Goal: Contribute content

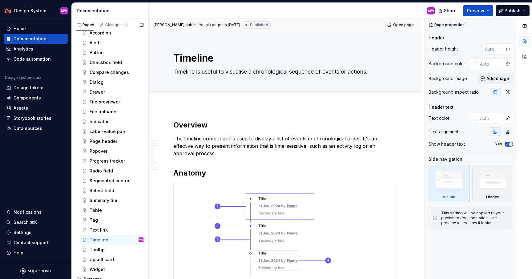
scroll to position [231, 0]
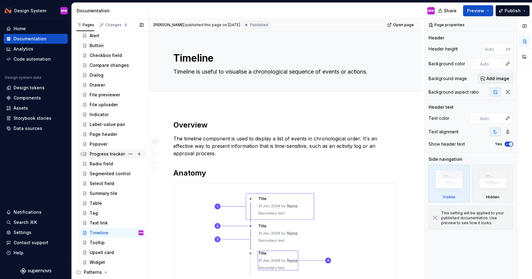
click at [111, 155] on div "Progress tracker" at bounding box center [107, 154] width 35 height 6
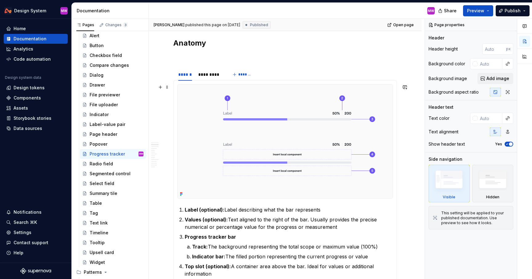
scroll to position [283, 0]
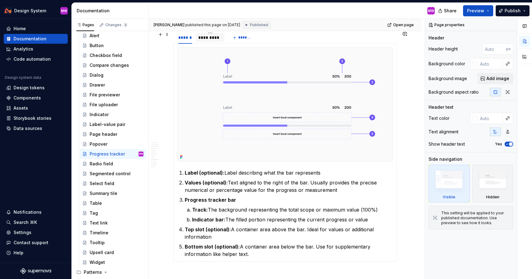
type textarea "*"
click at [214, 39] on div "*********" at bounding box center [210, 37] width 24 height 6
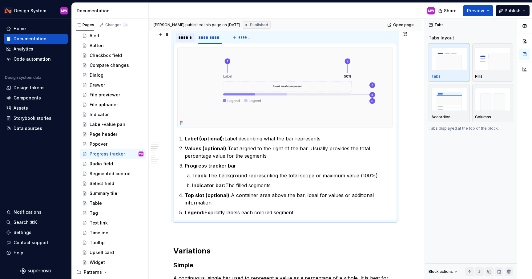
click at [184, 37] on div "******" at bounding box center [185, 37] width 14 height 6
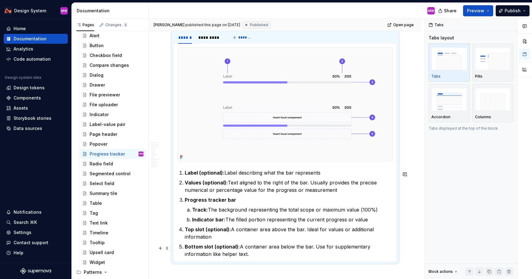
scroll to position [294, 0]
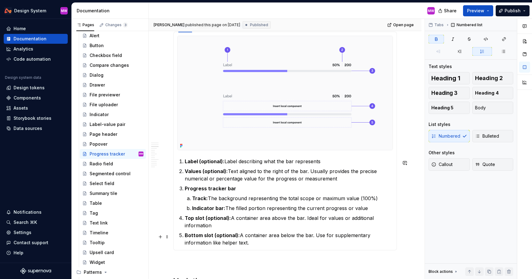
click at [186, 236] on strong "Bottom slot (optional):" at bounding box center [212, 235] width 55 height 6
drag, startPoint x: 186, startPoint y: 236, endPoint x: 227, endPoint y: 246, distance: 42.0
click at [227, 246] on p "Bottom slot (optional): A container area below the bar. Use for supplementary i…" at bounding box center [289, 239] width 208 height 15
copy p "Bottom slot (optional): A container area below the bar. Use for supplementary i…"
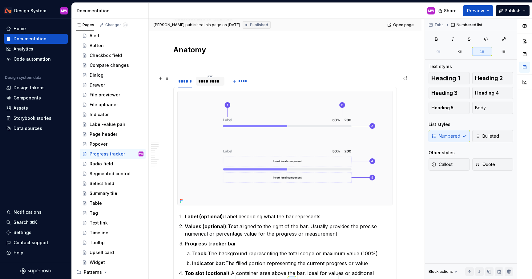
click at [209, 83] on div "*********" at bounding box center [210, 81] width 24 height 6
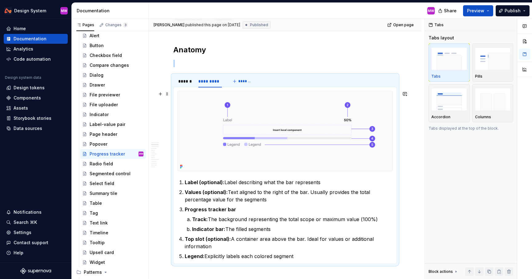
scroll to position [300, 0]
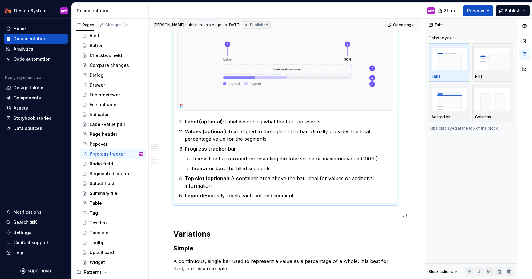
click at [312, 199] on p "Legend: Explicitly labels each colored segment" at bounding box center [289, 195] width 208 height 7
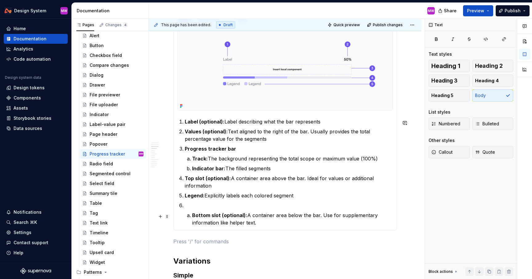
click at [193, 215] on strong "Bottom slot (optional):" at bounding box center [219, 215] width 55 height 6
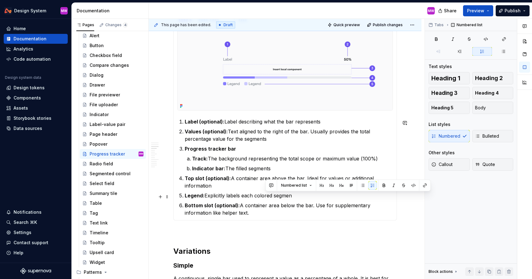
drag, startPoint x: 298, startPoint y: 195, endPoint x: 266, endPoint y: 195, distance: 32.0
click at [266, 195] on p "Legend: Explicitly labels each colored segmen" at bounding box center [289, 195] width 208 height 7
click at [306, 196] on p "Legend: Explicitly labels each colored segmen" at bounding box center [289, 195] width 208 height 7
drag, startPoint x: 299, startPoint y: 197, endPoint x: 184, endPoint y: 197, distance: 115.2
click at [185, 197] on li "Legend: Explicitly labels each colored segment" at bounding box center [289, 195] width 208 height 7
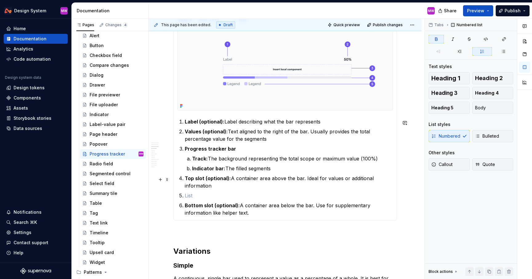
click at [185, 179] on li "Top slot (optional): A container area above the bar. Ideal for values or additi…" at bounding box center [289, 182] width 208 height 15
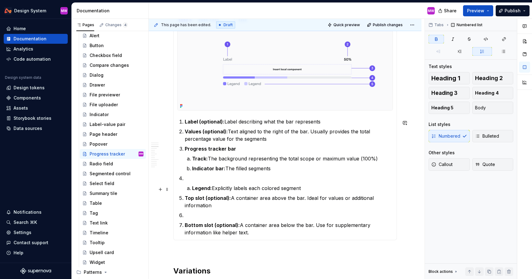
click at [192, 188] on li "Legend: Explicitly labels each colored segment" at bounding box center [292, 187] width 201 height 7
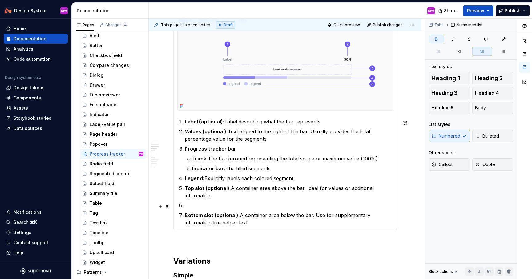
click at [200, 208] on p at bounding box center [289, 205] width 208 height 7
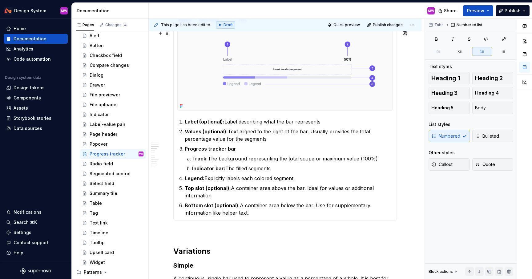
click at [281, 61] on img at bounding box center [285, 70] width 215 height 80
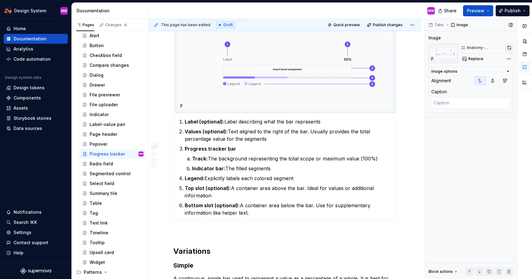
click at [510, 50] on button "button" at bounding box center [509, 47] width 8 height 9
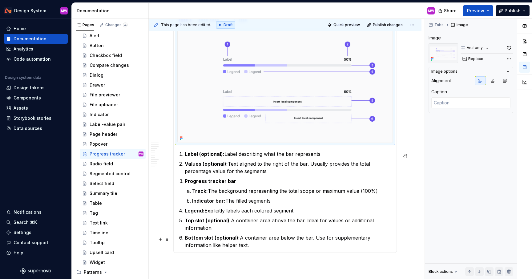
click at [310, 238] on p "Bottom slot (optional): A container area below the bar. Use for supplementary i…" at bounding box center [289, 241] width 208 height 15
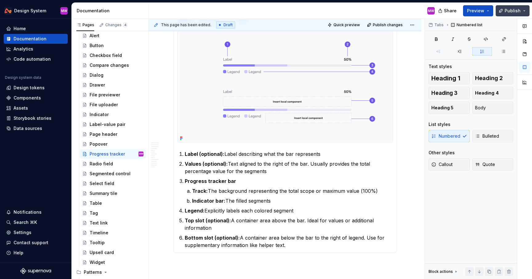
click at [521, 11] on button "Publish" at bounding box center [513, 10] width 34 height 11
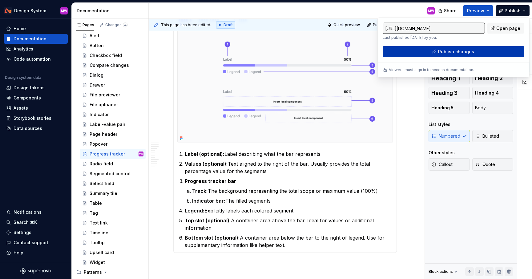
click at [470, 50] on span "Publish changes" at bounding box center [456, 52] width 36 height 6
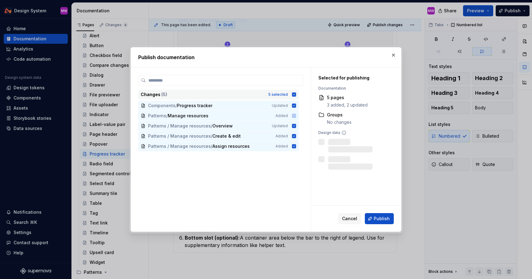
click at [297, 92] on icon at bounding box center [294, 94] width 5 height 5
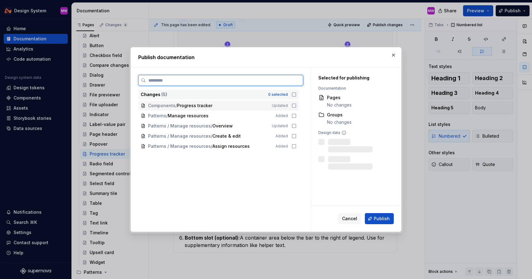
click at [297, 105] on icon at bounding box center [294, 105] width 5 height 5
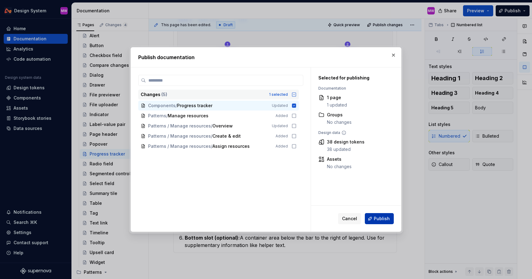
click at [382, 219] on span "Publish" at bounding box center [382, 219] width 16 height 6
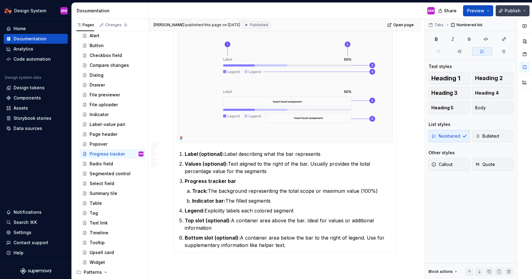
click at [507, 11] on span "Publish" at bounding box center [513, 11] width 16 height 6
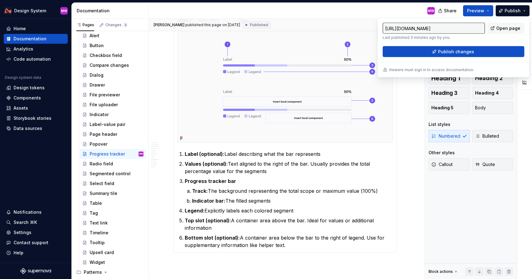
click at [515, 5] on div "Share Preview Publish" at bounding box center [486, 11] width 92 height 16
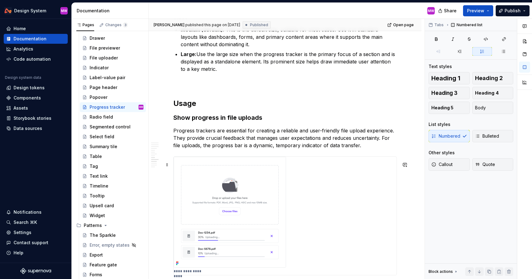
scroll to position [1364, 0]
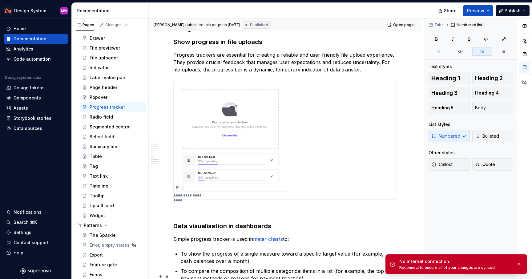
type textarea "*"
